Goal: Go to known website: Access a specific website the user already knows

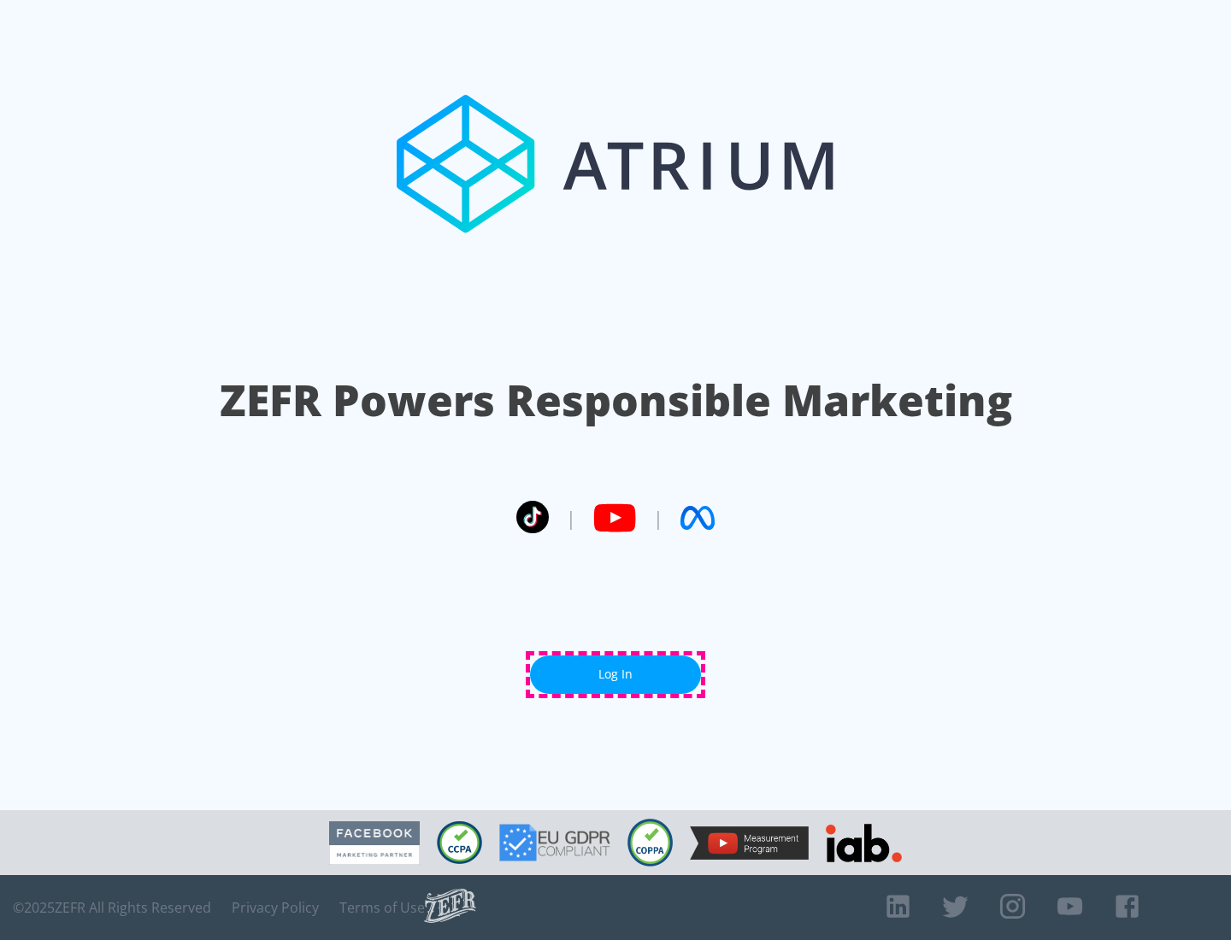
click at [615, 674] on link "Log In" at bounding box center [615, 675] width 171 height 38
